Goal: Task Accomplishment & Management: Use online tool/utility

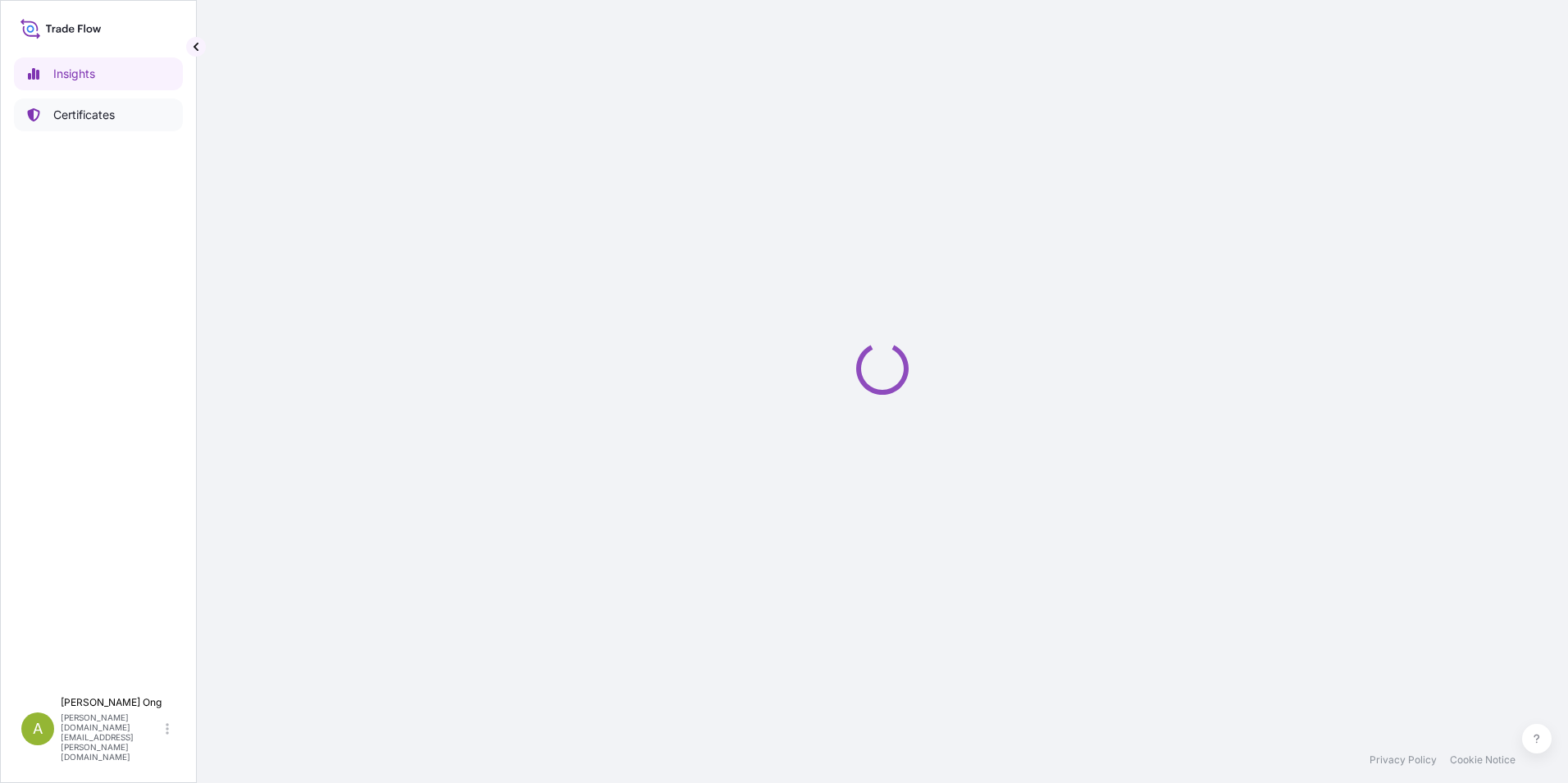
click at [71, 121] on p "Certificates" at bounding box center [84, 115] width 61 height 17
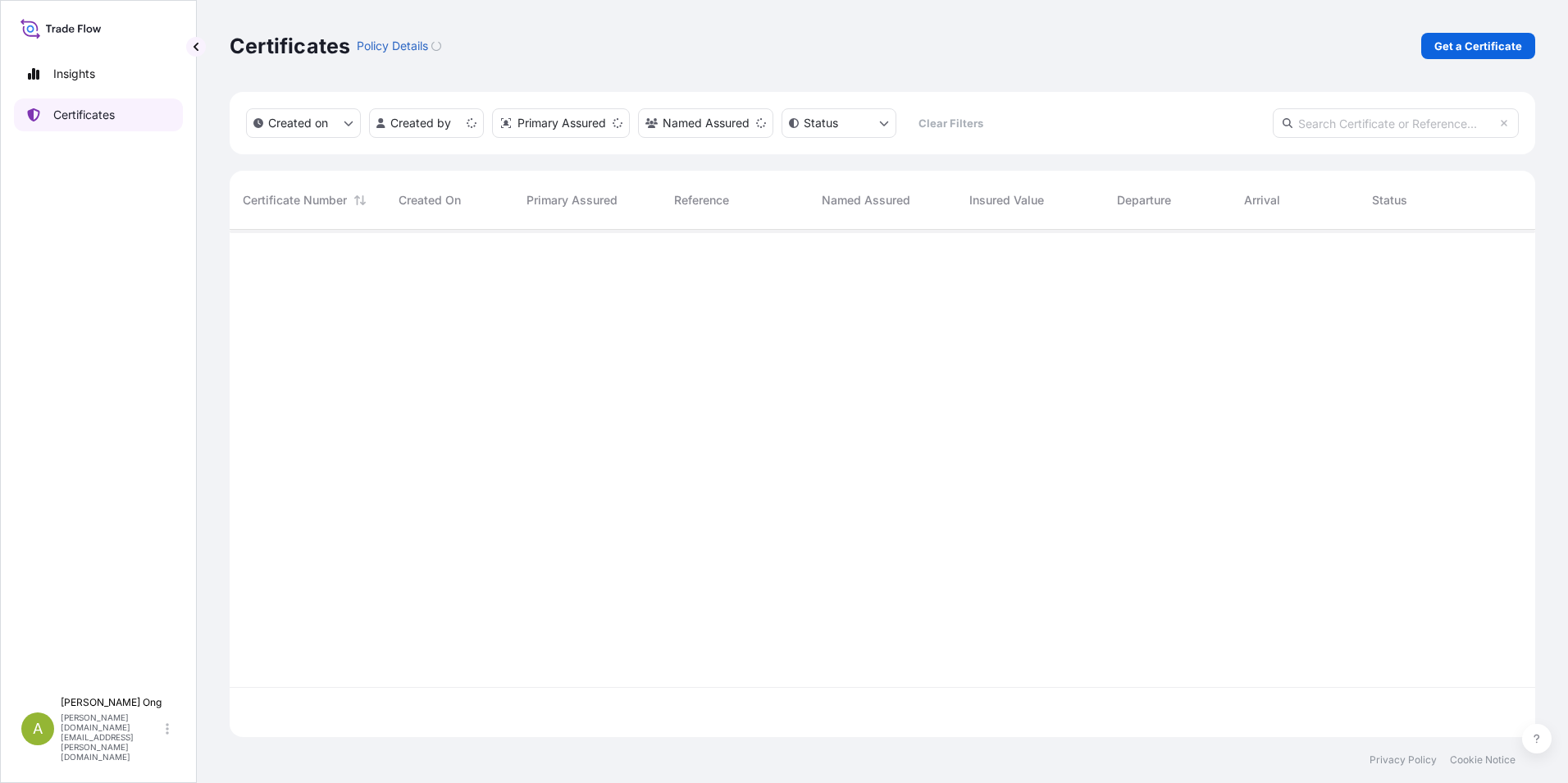
scroll to position [503, 1293]
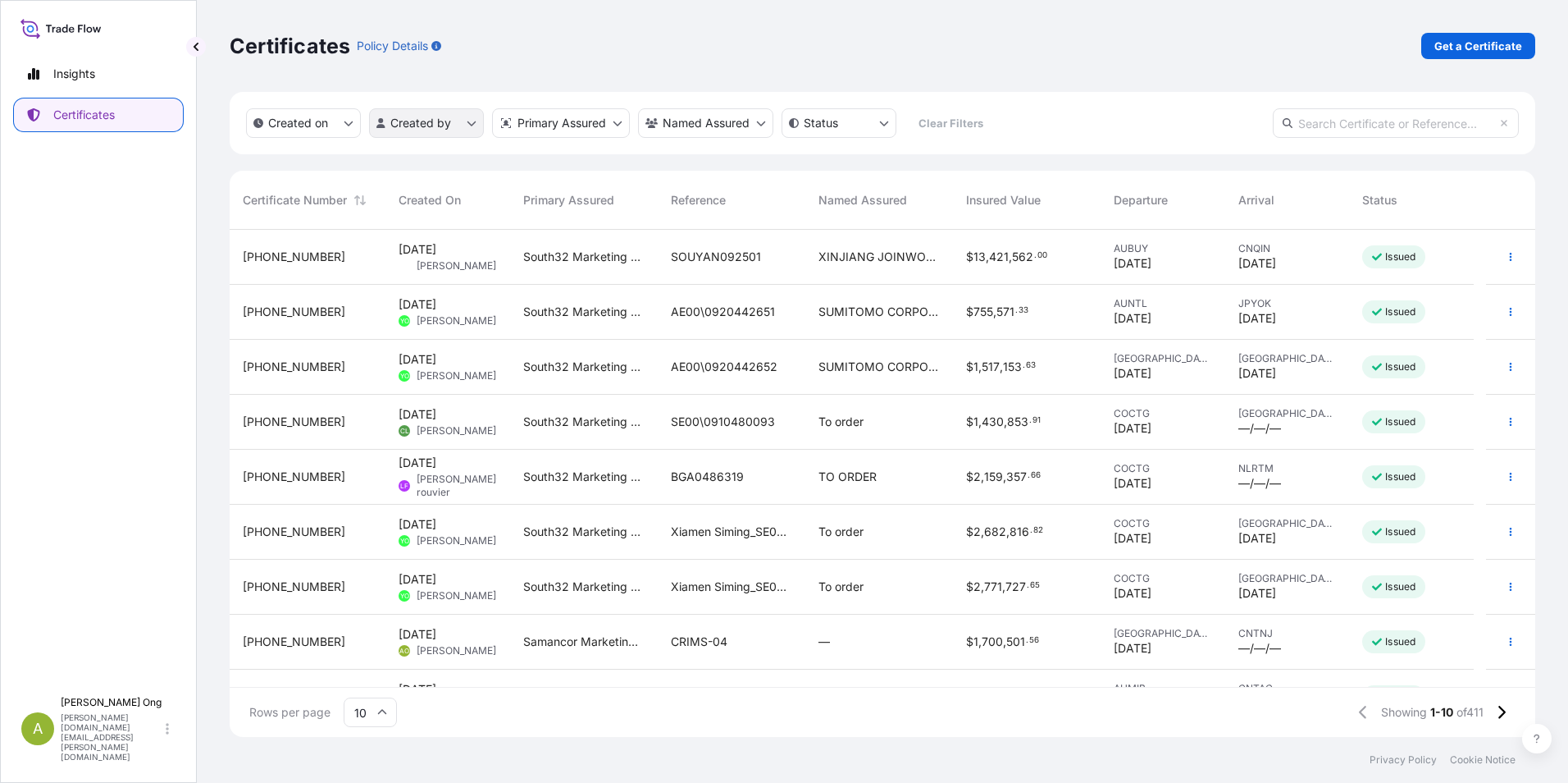
click at [460, 117] on html "Insights Certificates A [PERSON_NAME] [PERSON_NAME][DOMAIN_NAME][EMAIL_ADDRESS]…" at bounding box center [784, 392] width 1568 height 783
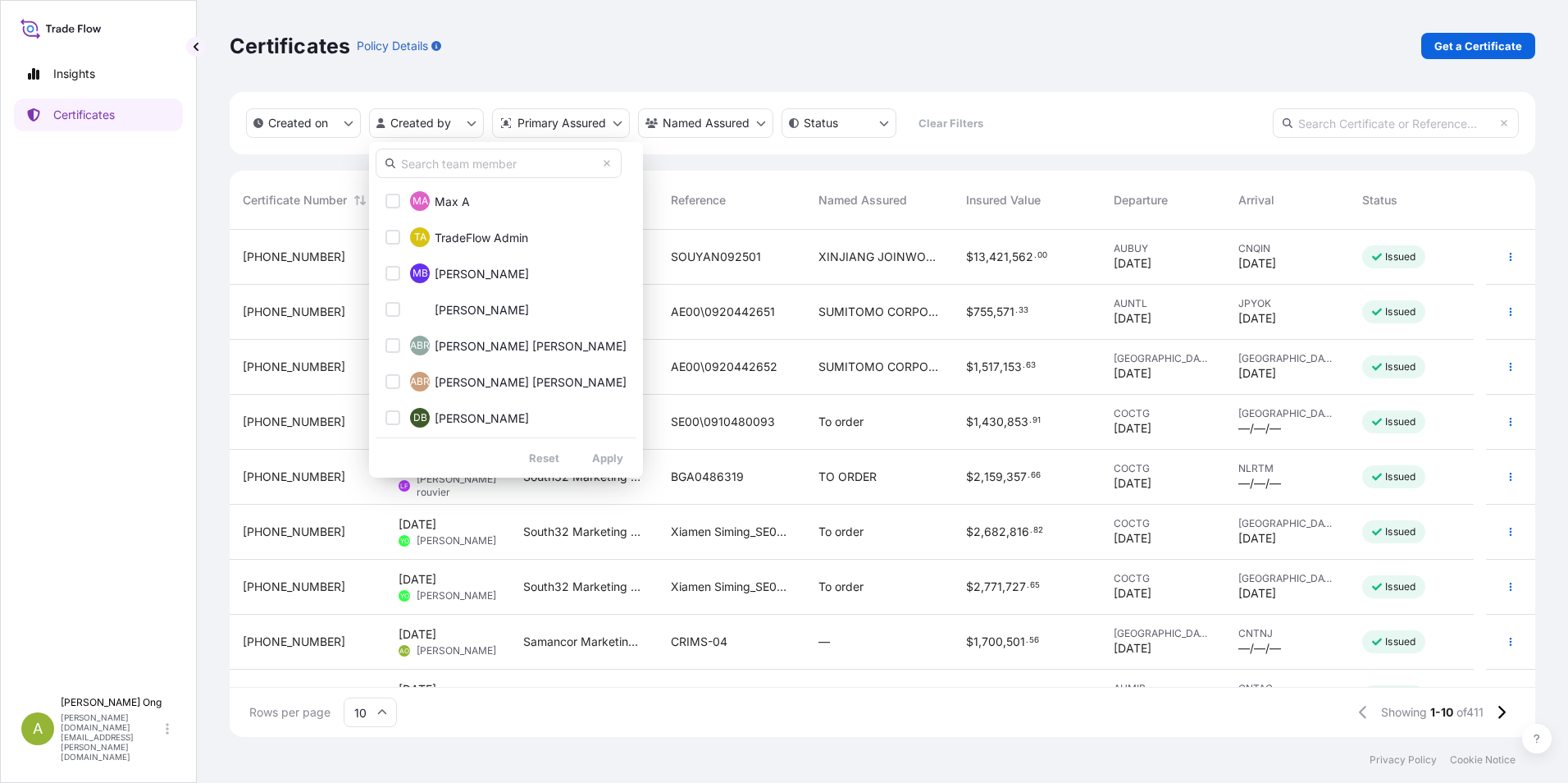
click at [451, 169] on input "text" at bounding box center [498, 163] width 246 height 30
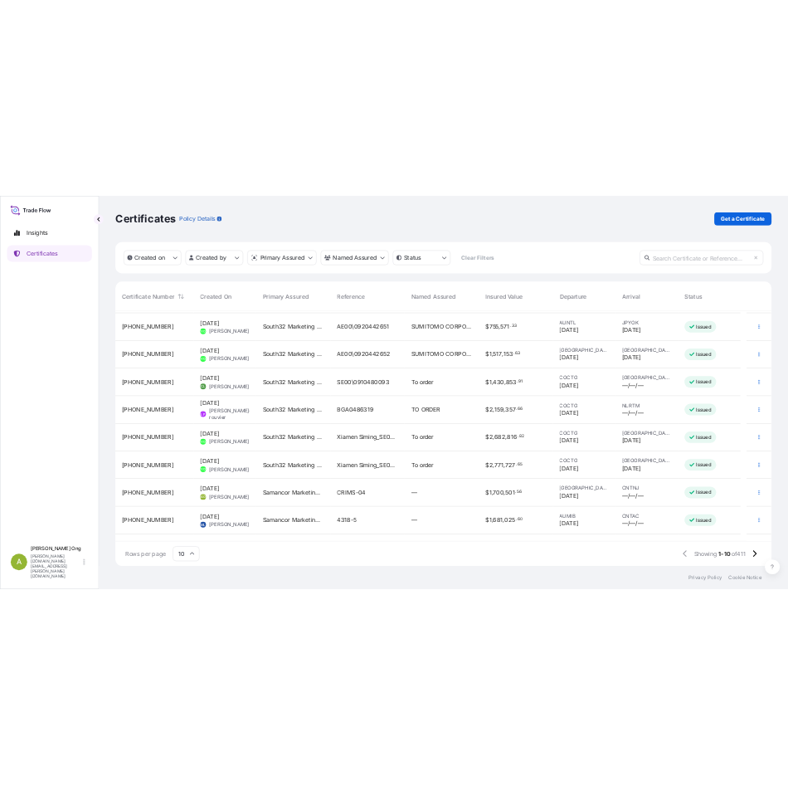
scroll to position [0, 0]
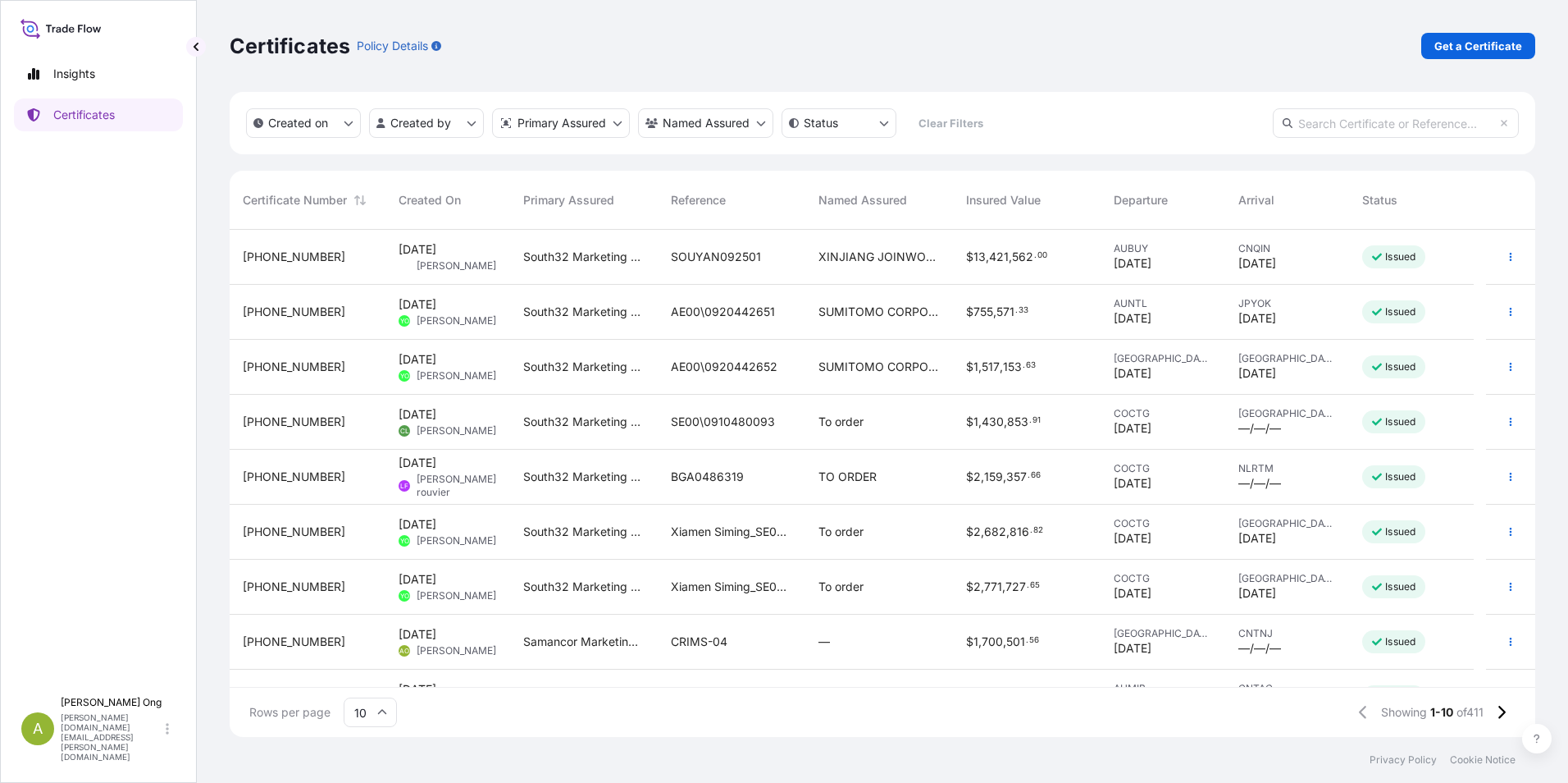
drag, startPoint x: 1532, startPoint y: 318, endPoint x: 1433, endPoint y: 224, distance: 136.5
click at [1533, 254] on html "Insights Certificates A [PERSON_NAME] [PERSON_NAME][DOMAIN_NAME][EMAIL_ADDRESS]…" at bounding box center [784, 392] width 1568 height 783
click at [464, 122] on html "Insights Certificates A [PERSON_NAME] [PERSON_NAME][DOMAIN_NAME][EMAIL_ADDRESS]…" at bounding box center [784, 392] width 1568 height 783
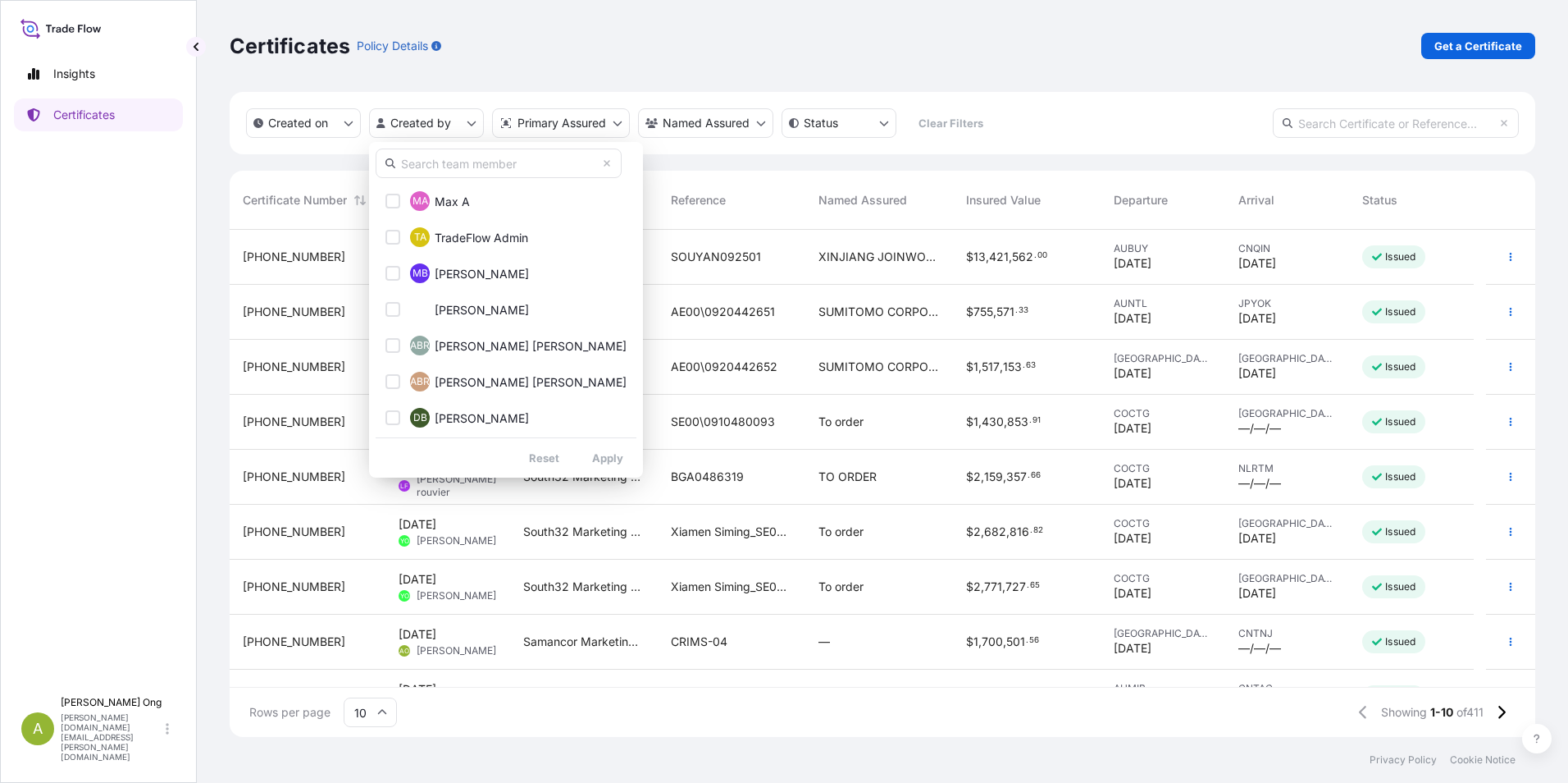
click at [416, 163] on input "text" at bounding box center [498, 163] width 246 height 30
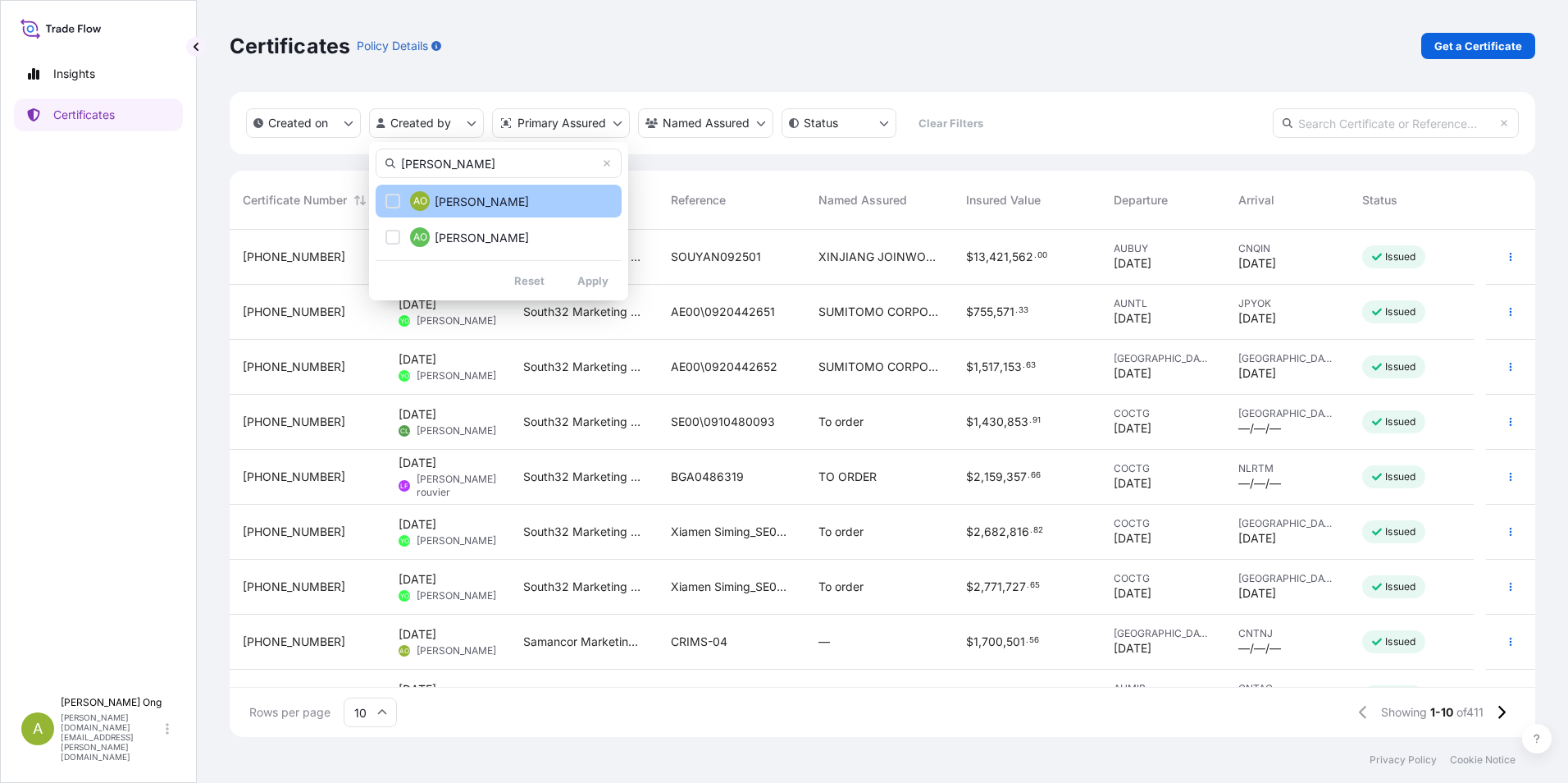
type input "[PERSON_NAME]"
click at [484, 197] on span "[PERSON_NAME]" at bounding box center [481, 202] width 94 height 17
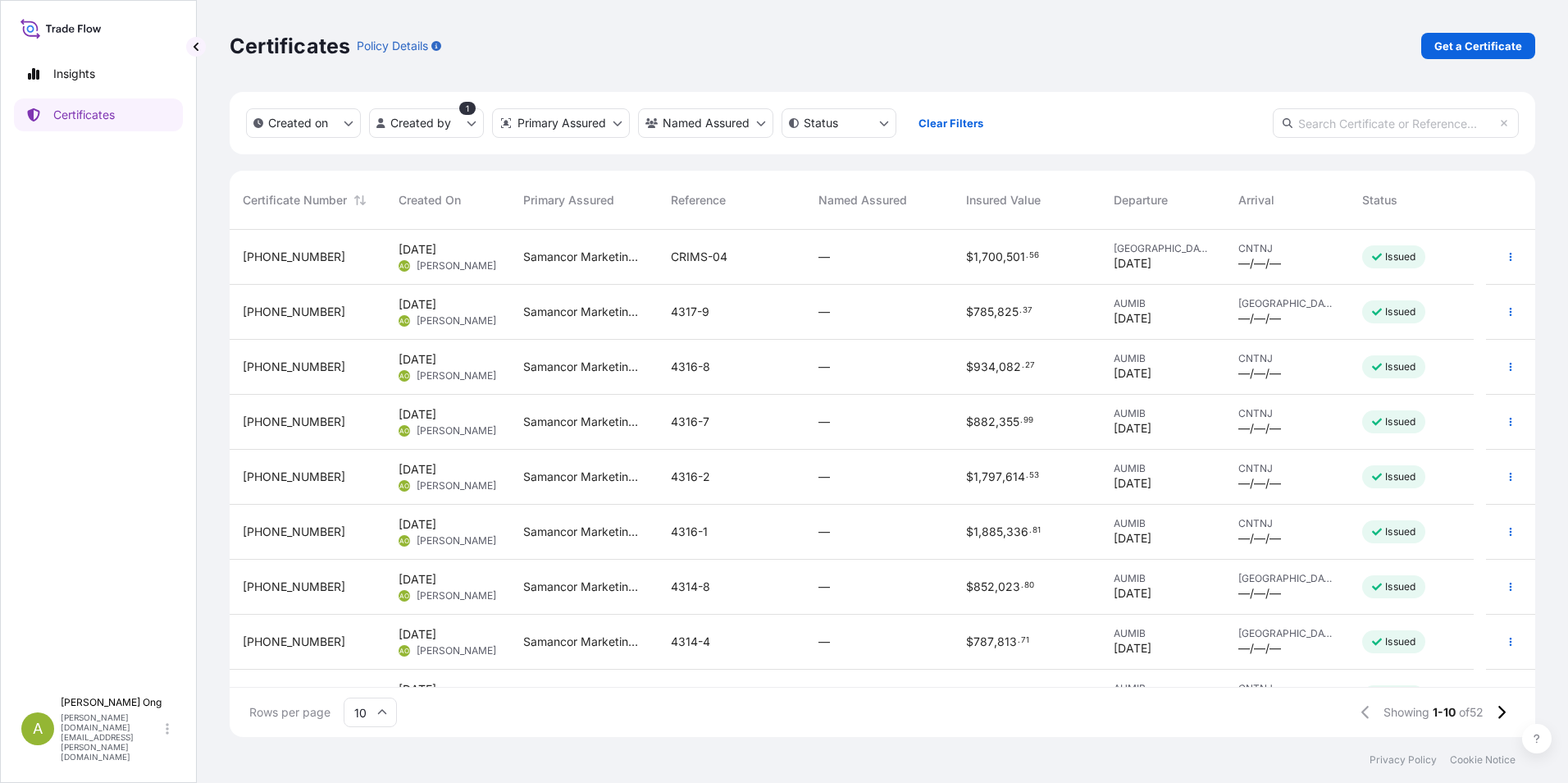
click at [276, 365] on span "[PHONE_NUMBER]" at bounding box center [294, 367] width 103 height 17
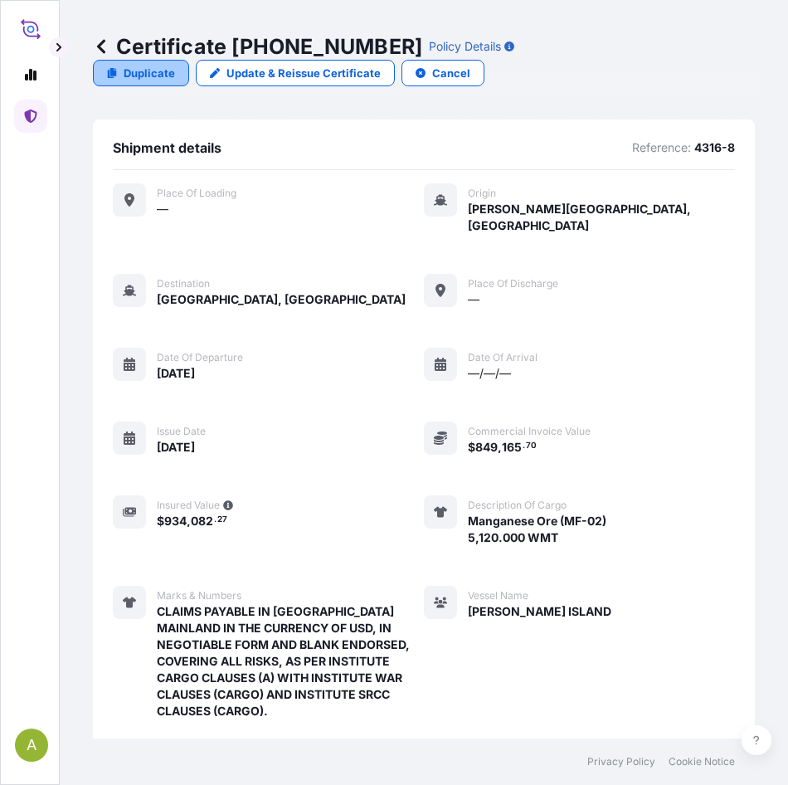
click at [132, 66] on p "Duplicate" at bounding box center [149, 73] width 51 height 17
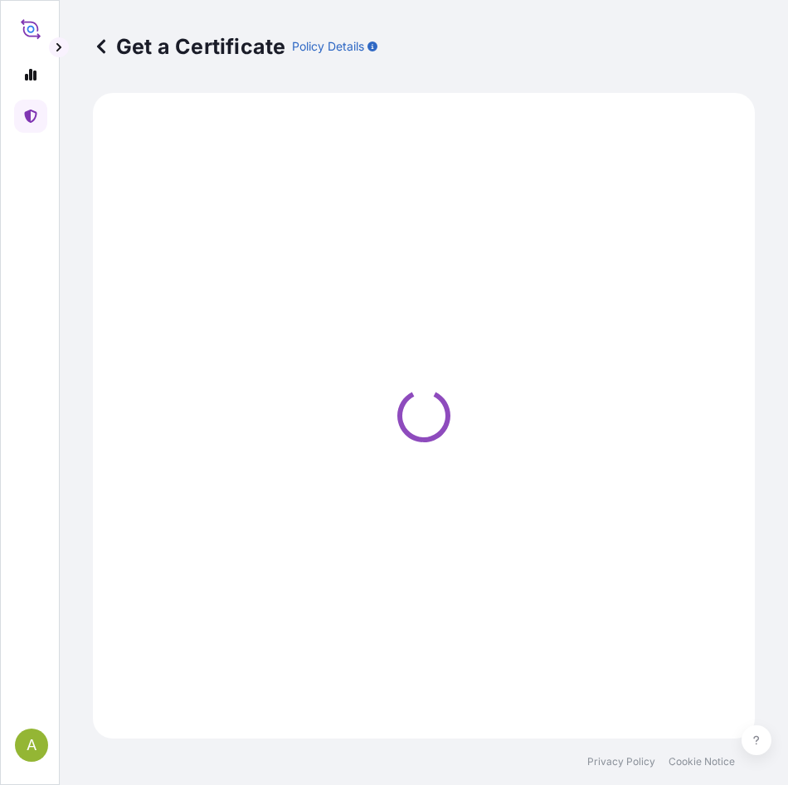
select select "Sea"
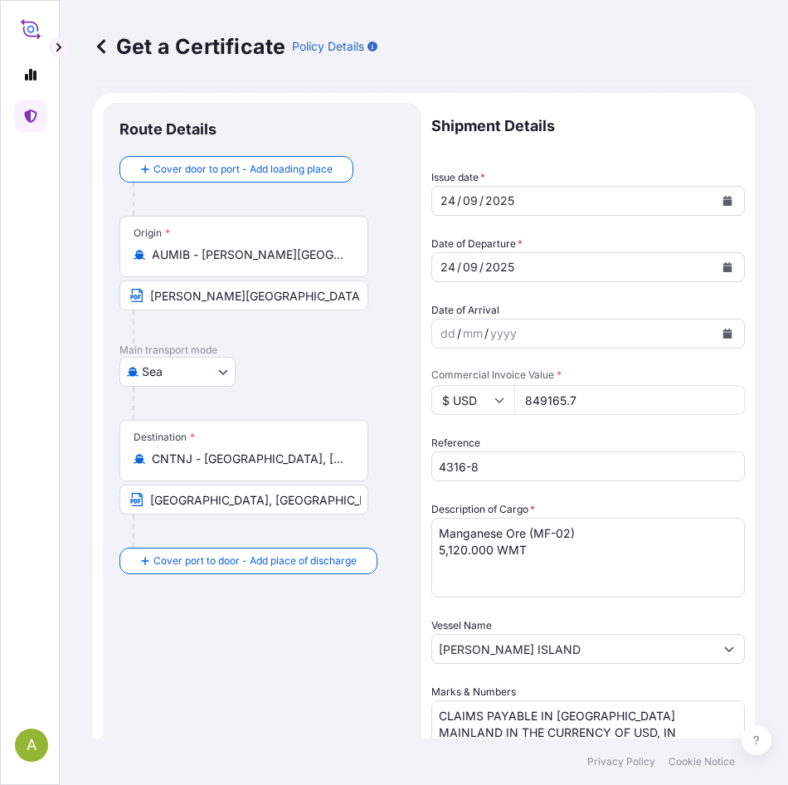
select select "31710"
click at [724, 204] on icon "Calendar" at bounding box center [728, 201] width 9 height 10
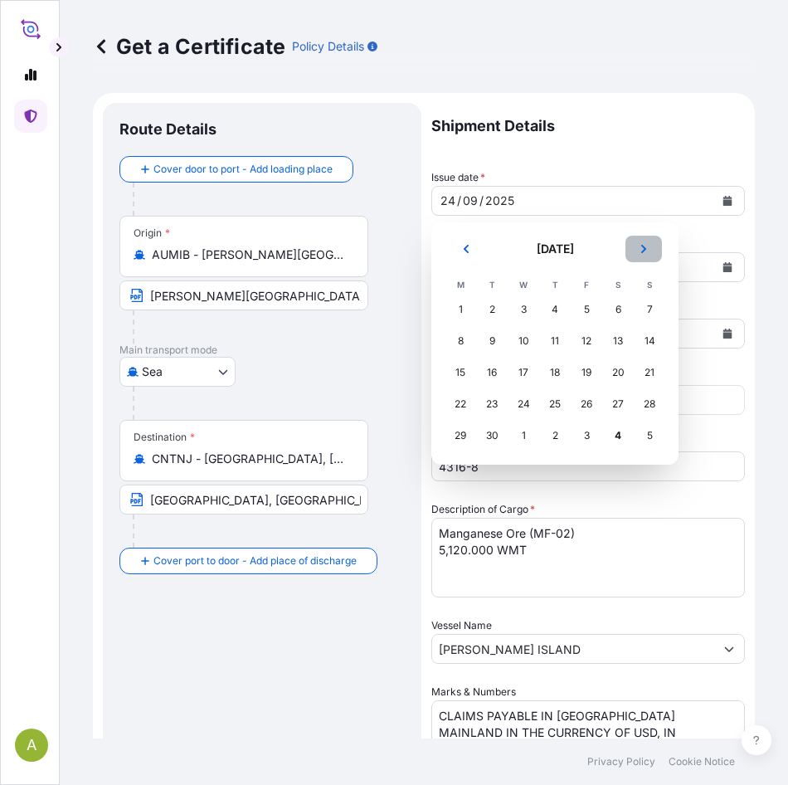
click at [646, 253] on icon "Next" at bounding box center [644, 249] width 10 height 10
click at [583, 311] on div "3" at bounding box center [587, 310] width 30 height 30
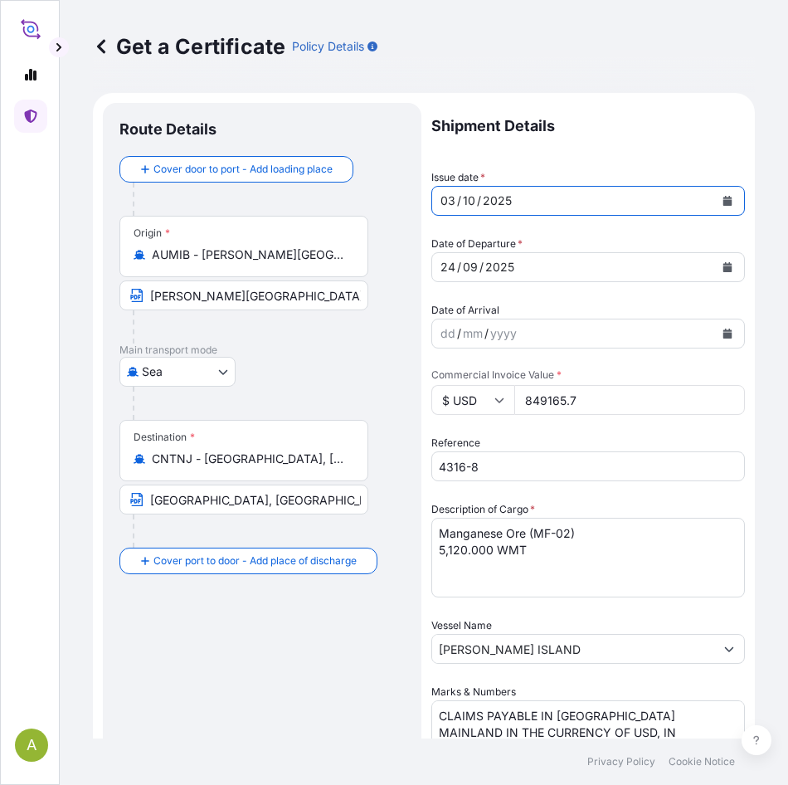
click at [714, 267] on button "Calendar" at bounding box center [727, 267] width 27 height 27
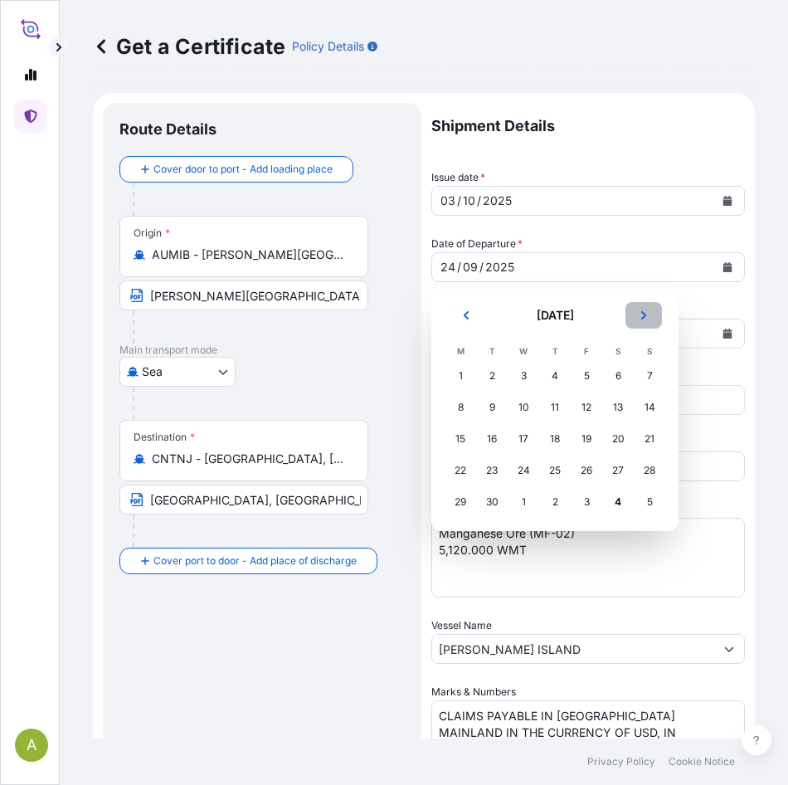
click at [646, 319] on icon "Next" at bounding box center [644, 315] width 10 height 10
click at [587, 375] on div "3" at bounding box center [587, 376] width 30 height 30
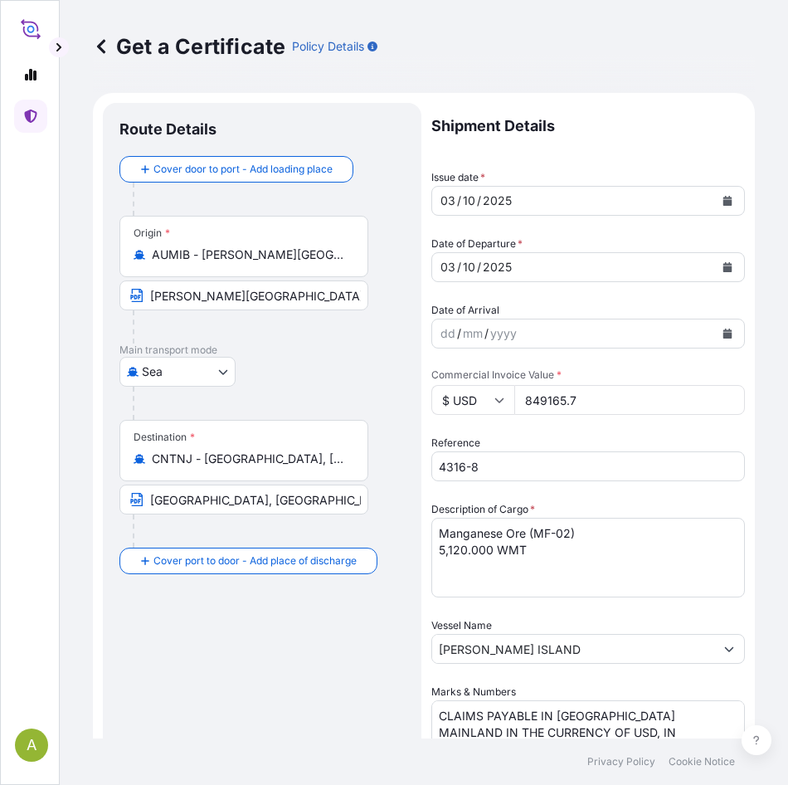
drag, startPoint x: 623, startPoint y: 408, endPoint x: 374, endPoint y: 400, distance: 249.1
click at [373, 400] on form "Route Details Cover door to port - Add loading place Place of loading Road / [G…" at bounding box center [424, 687] width 662 height 1189
paste input "63018.40"
type input "863018.40"
drag, startPoint x: 511, startPoint y: 469, endPoint x: 100, endPoint y: 429, distance: 413.5
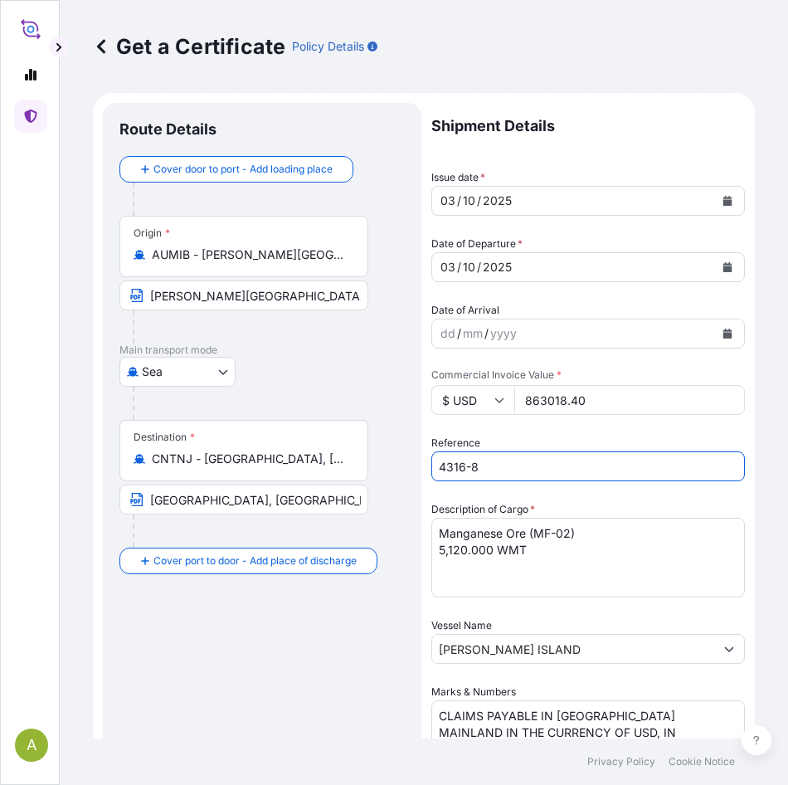
click at [95, 430] on form "Route Details Cover door to port - Add loading place Place of loading Road / [G…" at bounding box center [424, 687] width 662 height 1189
paste input "9-4"
type input "4319-4"
drag, startPoint x: 568, startPoint y: 655, endPoint x: 307, endPoint y: 623, distance: 263.3
click at [236, 623] on form "Route Details Cover door to port - Add loading place Place of loading Road / [G…" at bounding box center [424, 687] width 662 height 1189
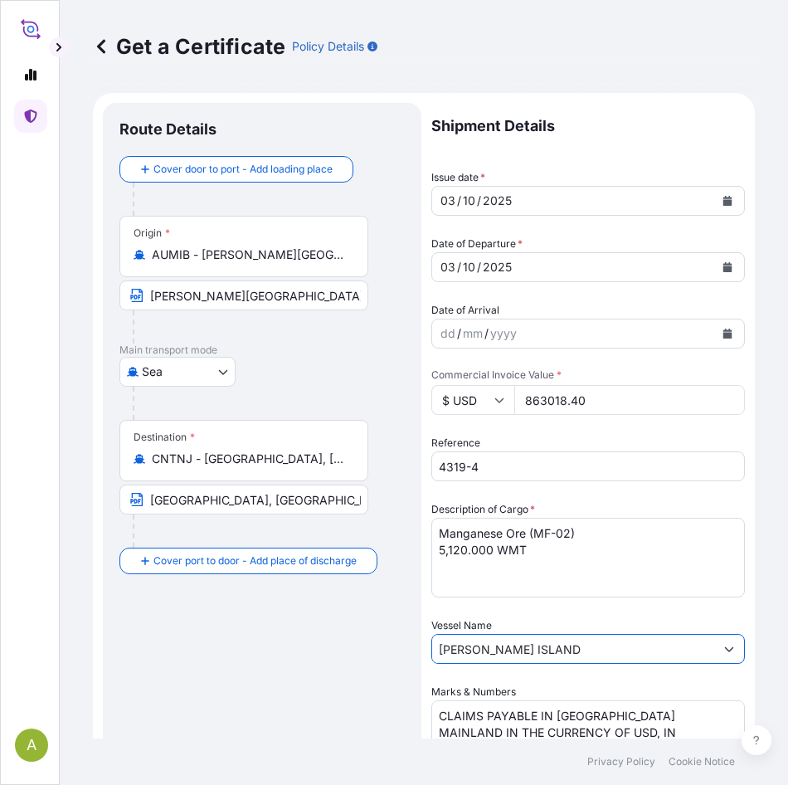
paste input "FLORA CENTURY"
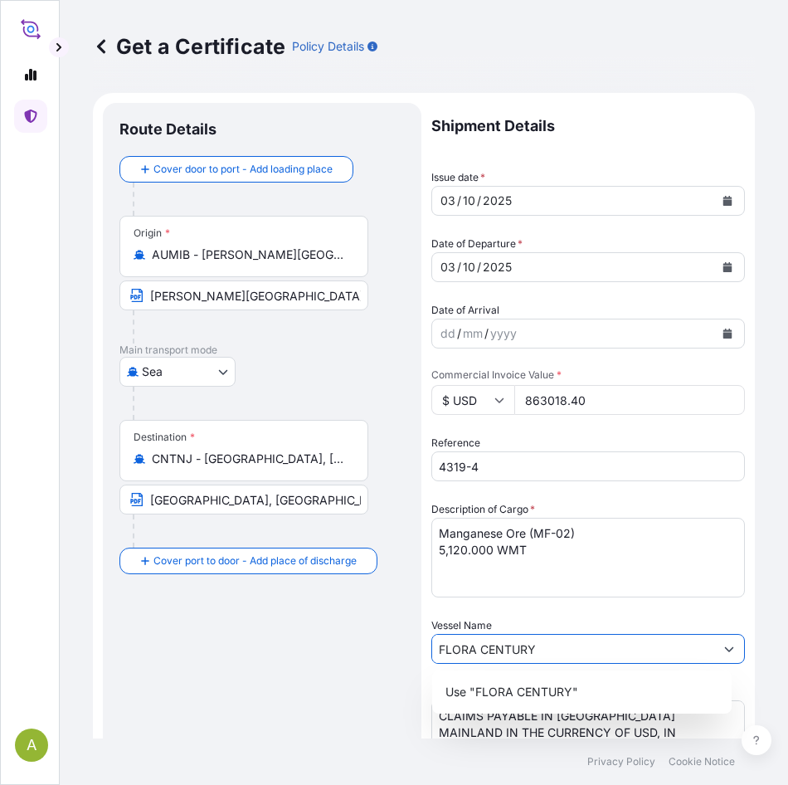
type input "FLORA CENTURY"
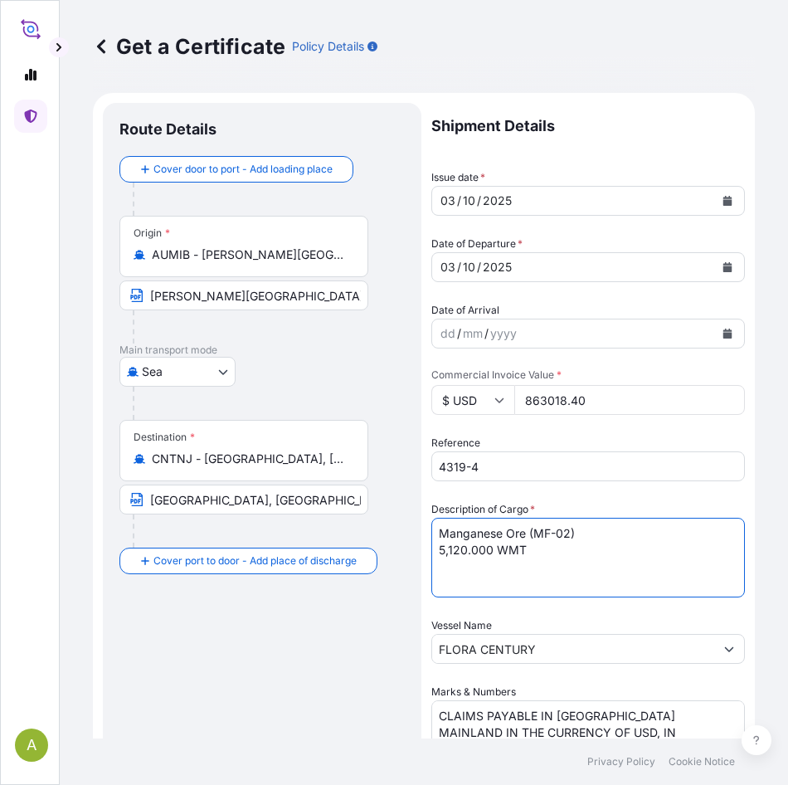
drag, startPoint x: 597, startPoint y: 527, endPoint x: 90, endPoint y: 524, distance: 507.0
click at [90, 524] on div "Get a Certificate Policy Details Route Details Cover door to port - Add loading…" at bounding box center [424, 369] width 729 height 738
paste textarea "GL-01)"
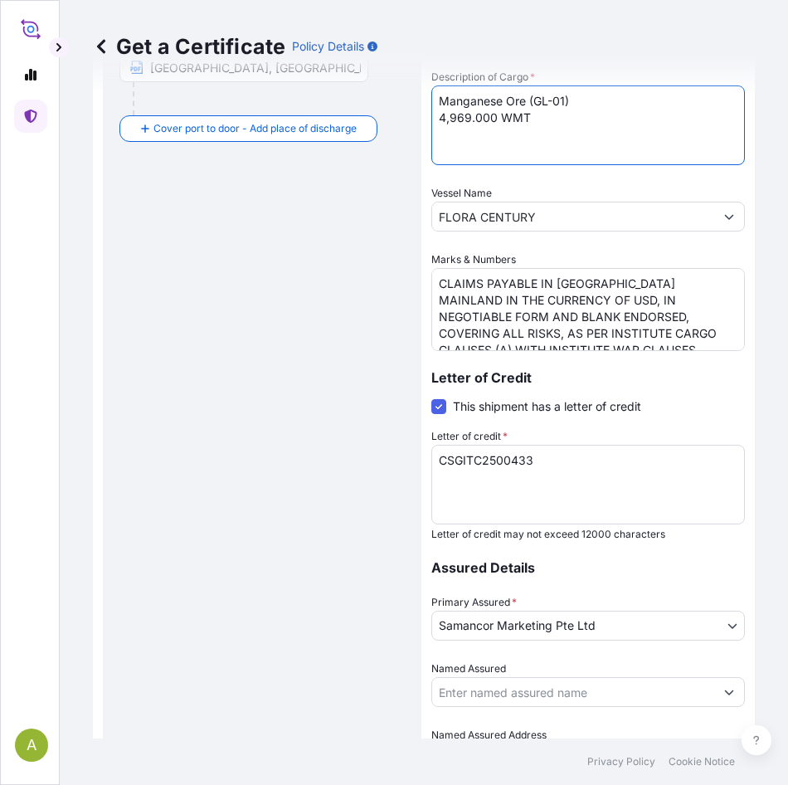
scroll to position [543, 0]
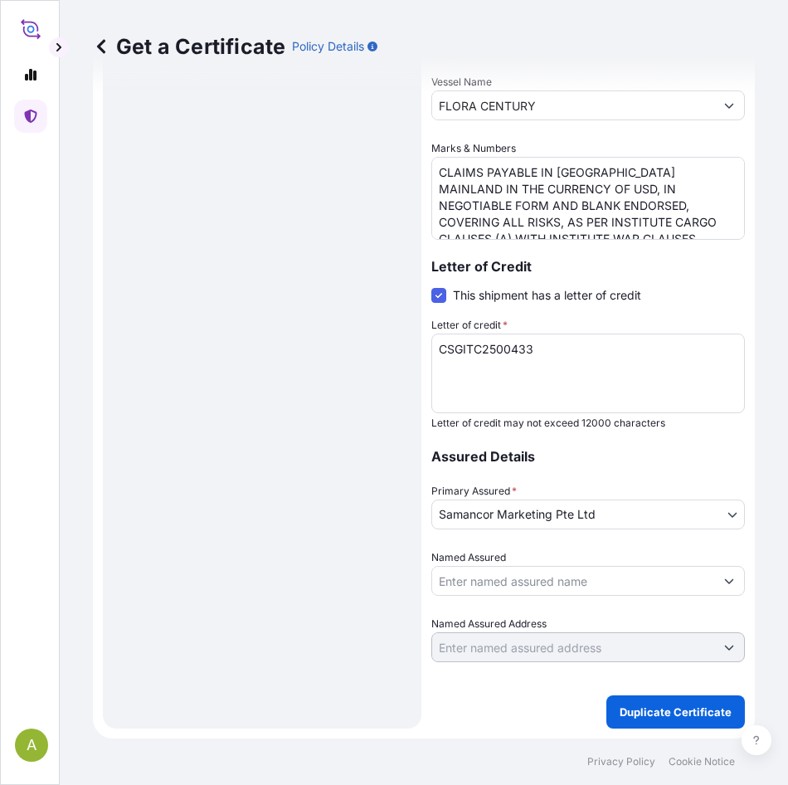
type textarea "Manganese Ore (GL-01) 4,969.000 WMT"
drag, startPoint x: 561, startPoint y: 357, endPoint x: 164, endPoint y: 344, distance: 396.8
click at [20, 324] on div "A Get a Certificate Policy Details Route Details Cover door to port - Add loadi…" at bounding box center [394, 392] width 788 height 785
paste textarea "LC30499C500286"
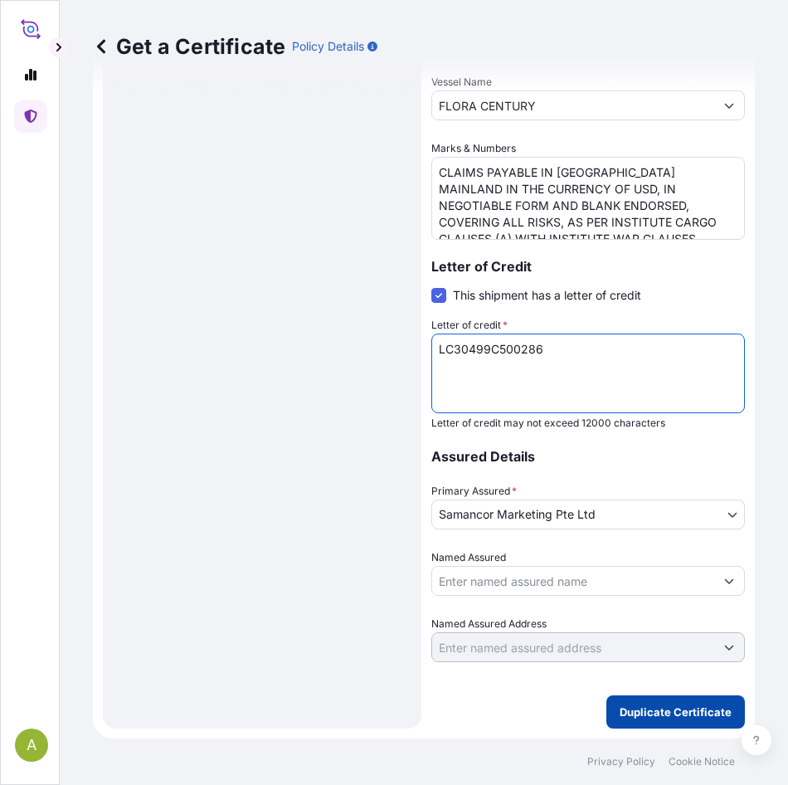
type textarea "LC30499C500286"
click at [688, 714] on p "Duplicate Certificate" at bounding box center [676, 712] width 112 height 17
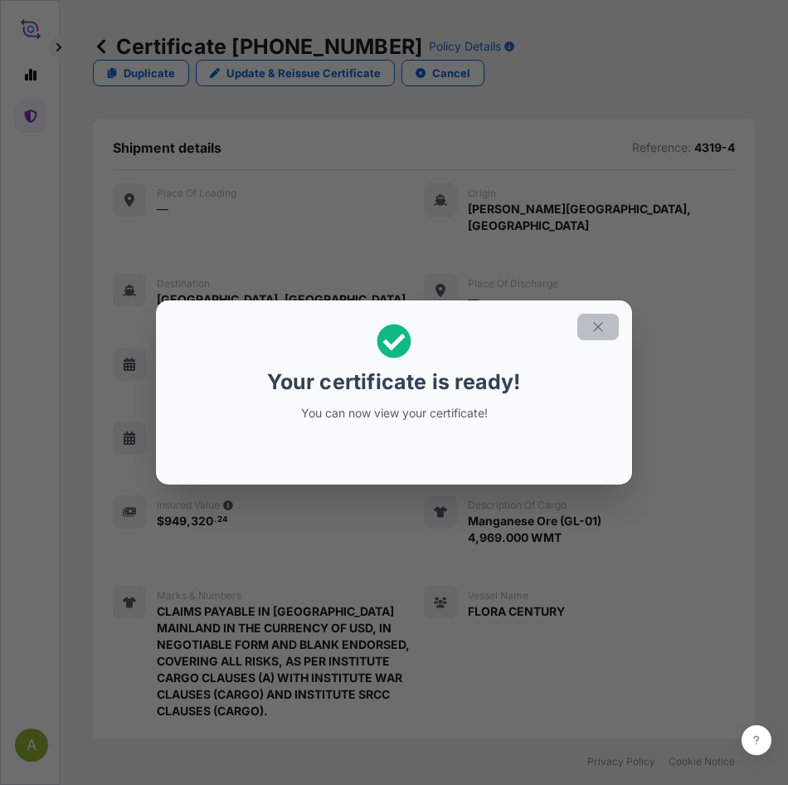
click at [597, 322] on icon "button" at bounding box center [598, 326] width 15 height 15
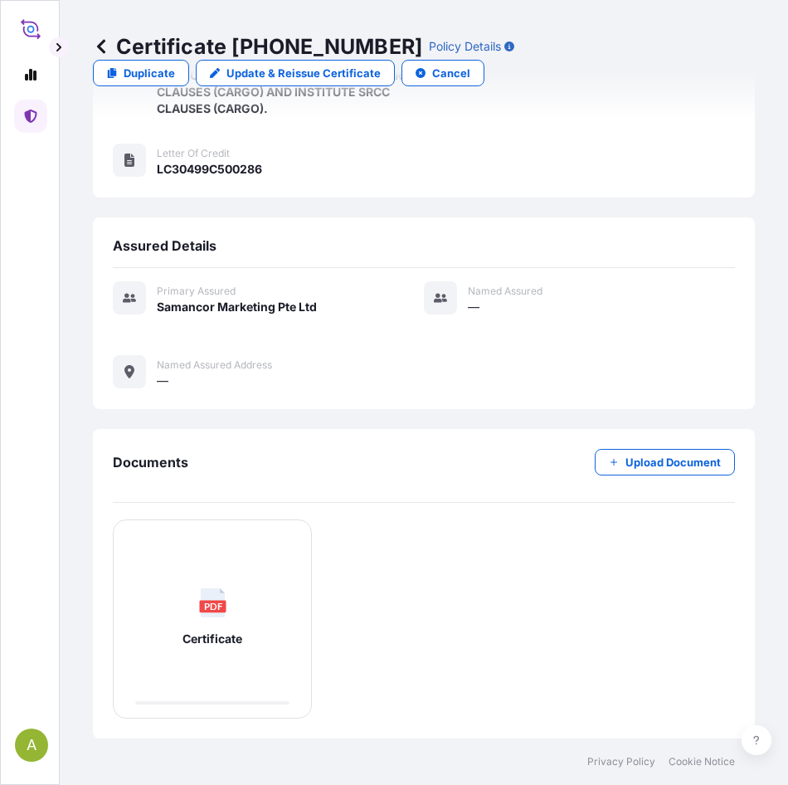
scroll to position [652, 0]
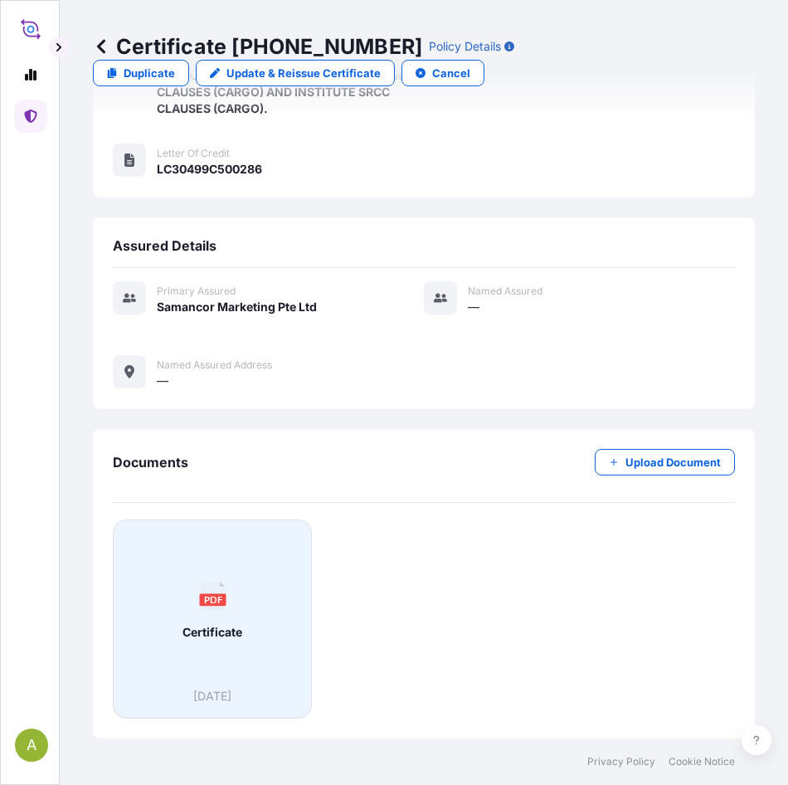
click at [221, 613] on div "PDF Certificate" at bounding box center [212, 611] width 171 height 154
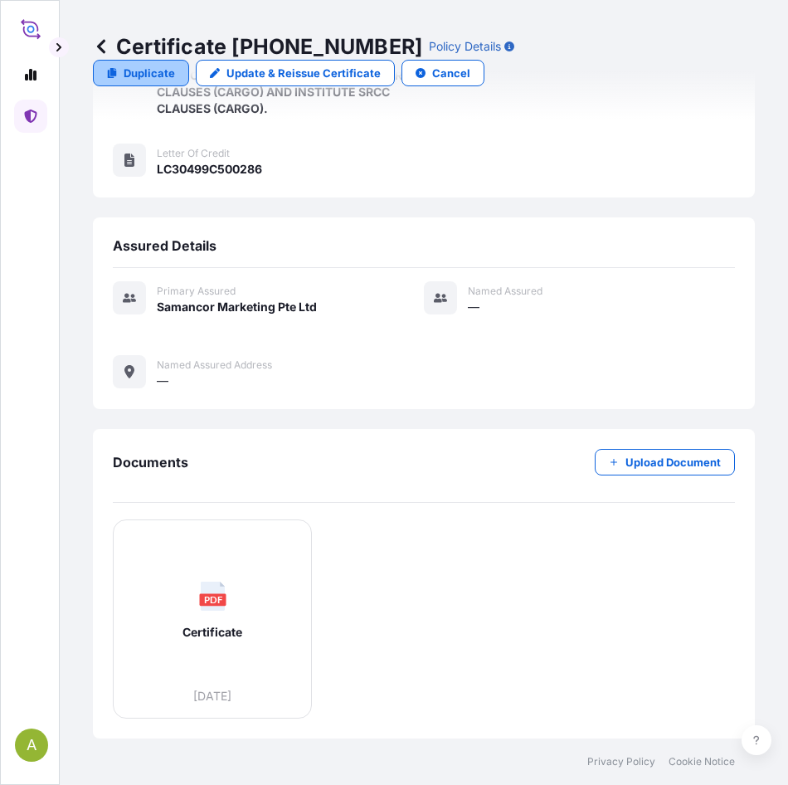
click at [119, 70] on link "Duplicate" at bounding box center [141, 73] width 96 height 27
select select "Sea"
select select "31710"
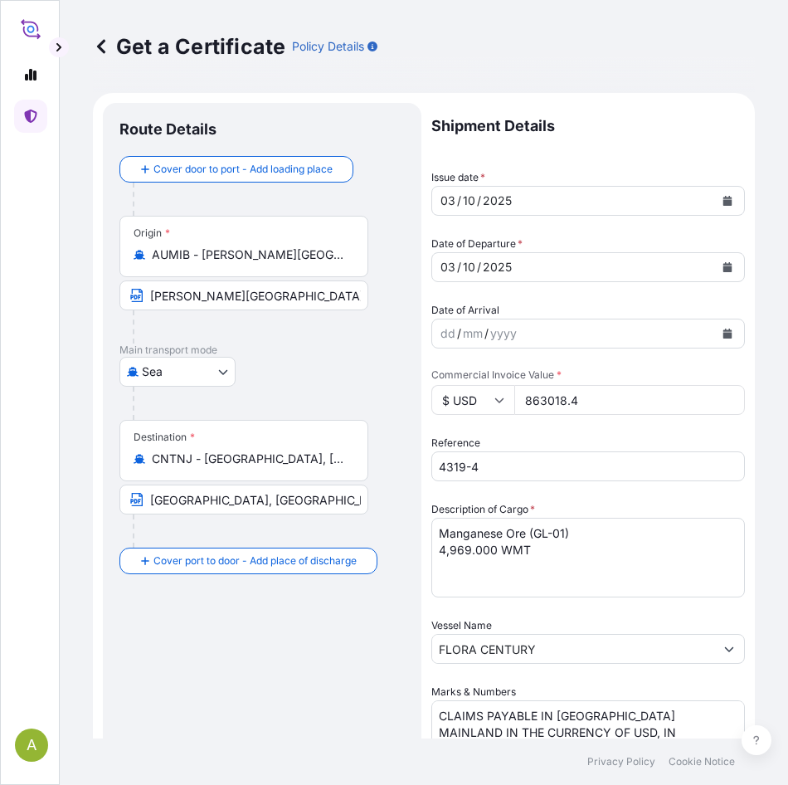
drag, startPoint x: 607, startPoint y: 402, endPoint x: 392, endPoint y: 390, distance: 214.4
click at [392, 390] on form "Route Details Cover door to port - Add loading place Place of loading Road / [G…" at bounding box center [424, 687] width 662 height 1189
paste input "761202.50"
type input "761202.50"
click at [562, 458] on input "4319-4" at bounding box center [588, 466] width 314 height 30
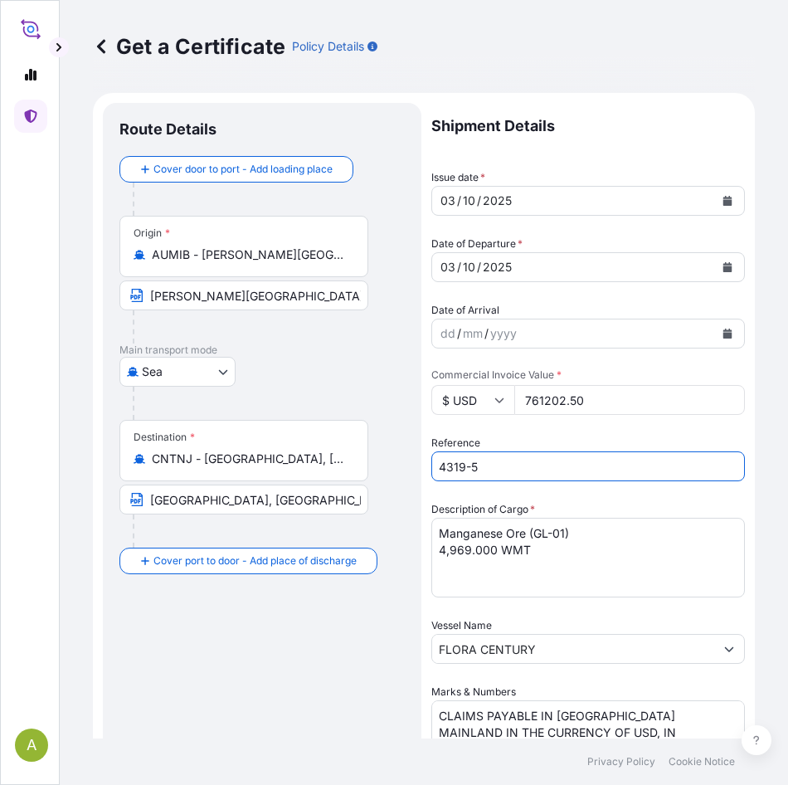
type input "4319-5"
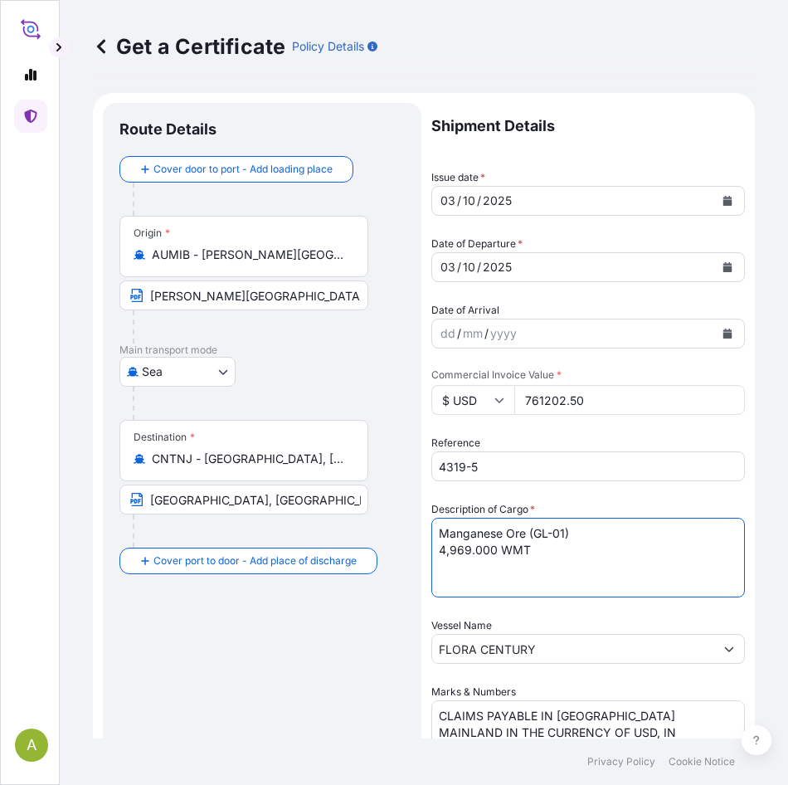
drag, startPoint x: 534, startPoint y: 532, endPoint x: 745, endPoint y: 556, distance: 213.0
click at [745, 556] on div "Get a Certificate Policy Details Route Details Cover door to port - Add loading…" at bounding box center [424, 369] width 729 height 738
click at [451, 549] on textarea "Manganese Ore (GL-01) 4,969.000 WMT" at bounding box center [588, 558] width 314 height 80
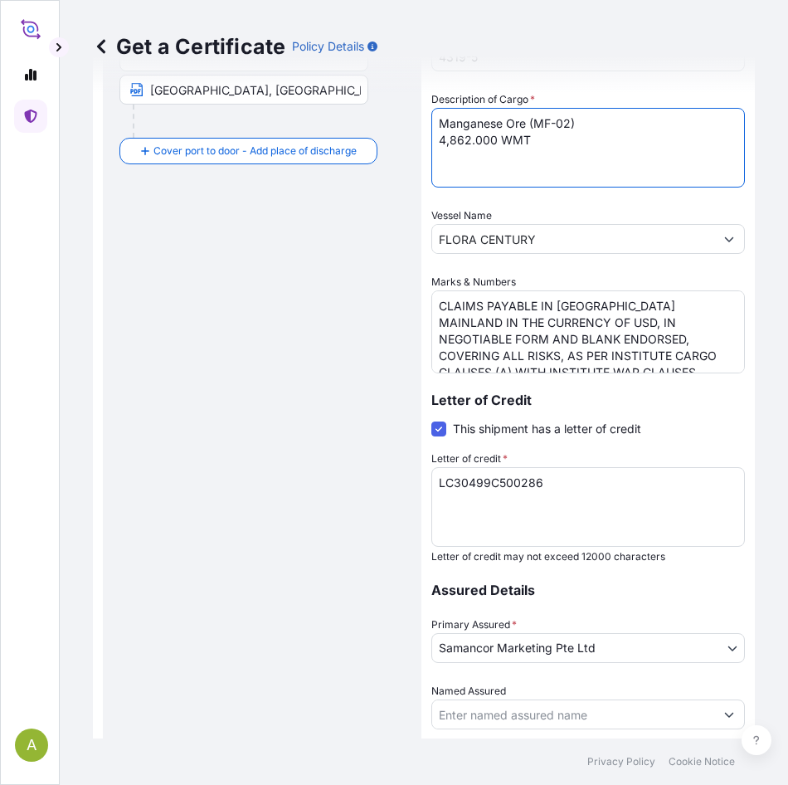
scroll to position [543, 0]
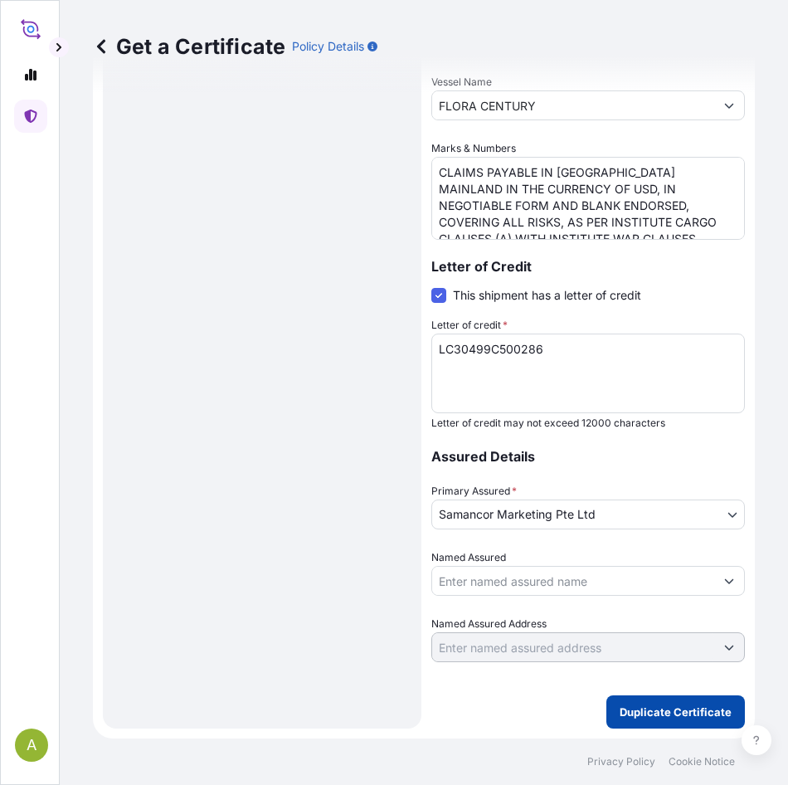
type textarea "Manganese Ore (MF-02) 4,862.000 WMT"
click at [681, 718] on p "Duplicate Certificate" at bounding box center [676, 712] width 112 height 17
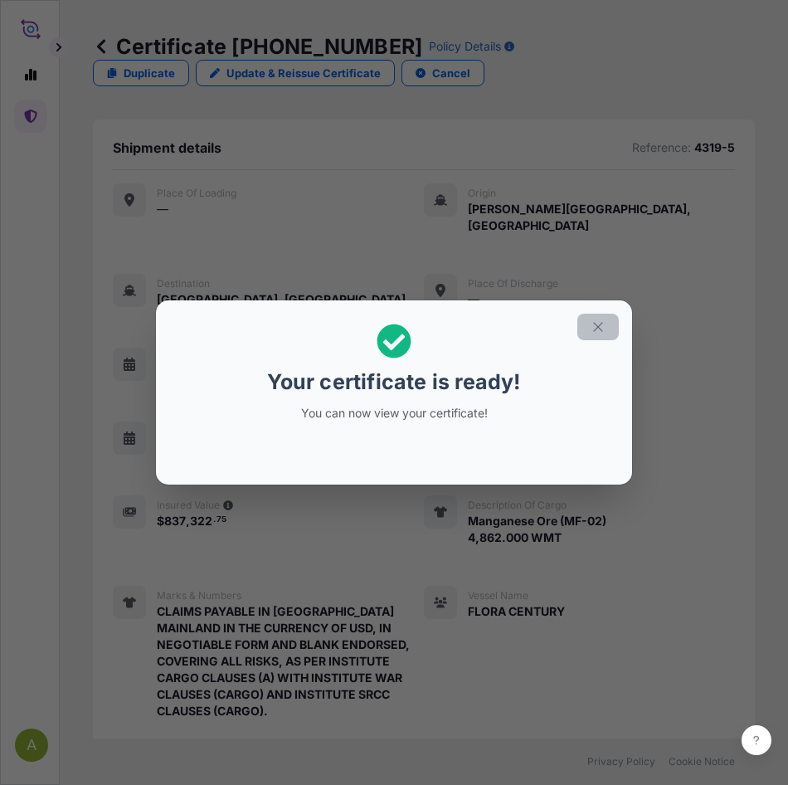
click at [604, 324] on icon "button" at bounding box center [598, 326] width 15 height 15
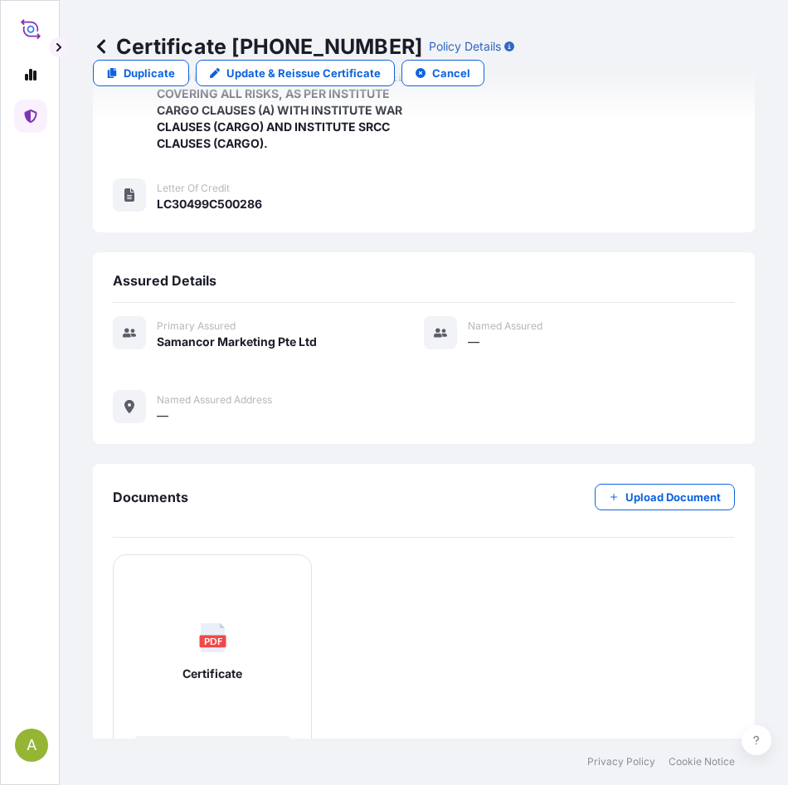
scroll to position [652, 0]
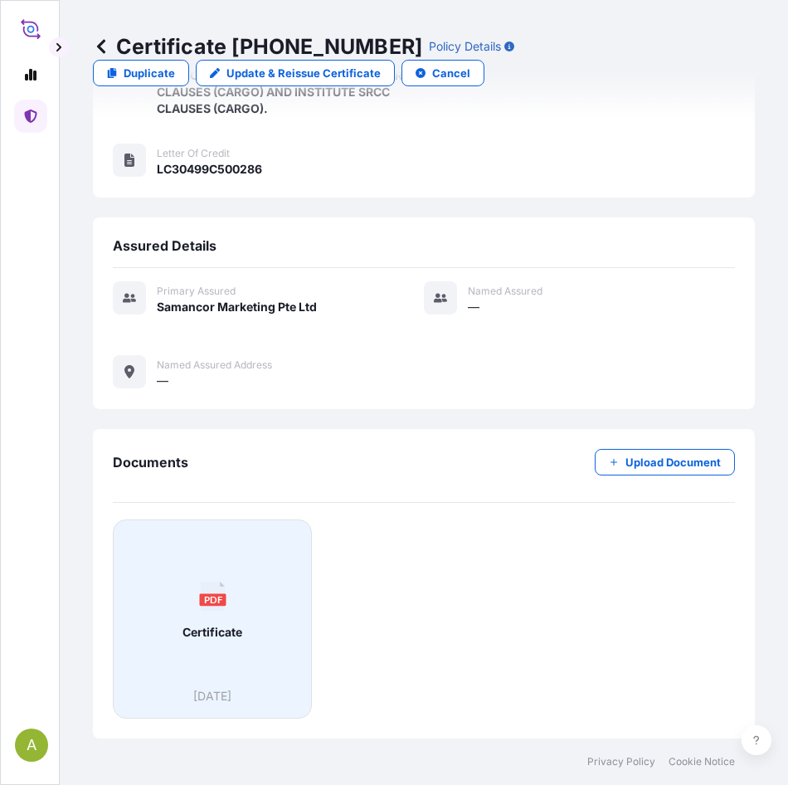
click at [211, 602] on text "PDF" at bounding box center [212, 598] width 19 height 11
